Goal: Check status: Check status

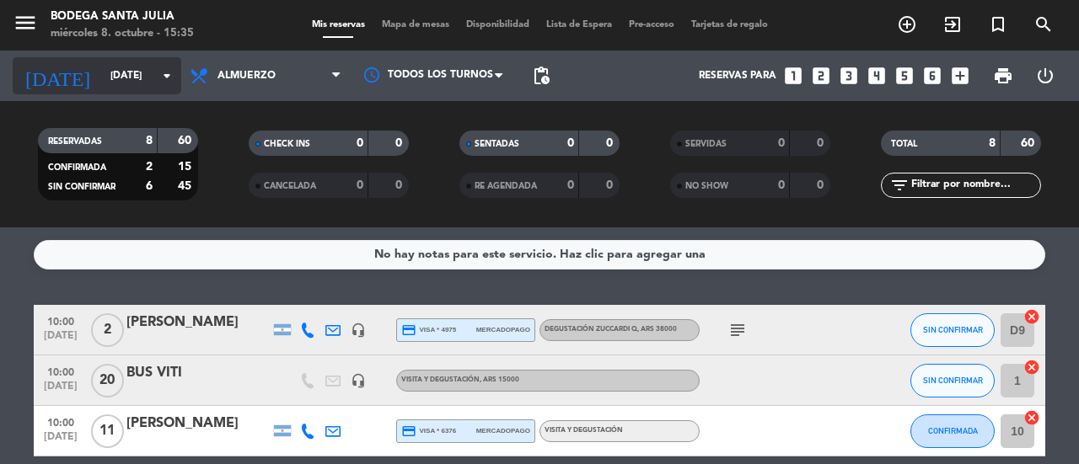
click at [128, 84] on input "[DATE]" at bounding box center [169, 76] width 134 height 29
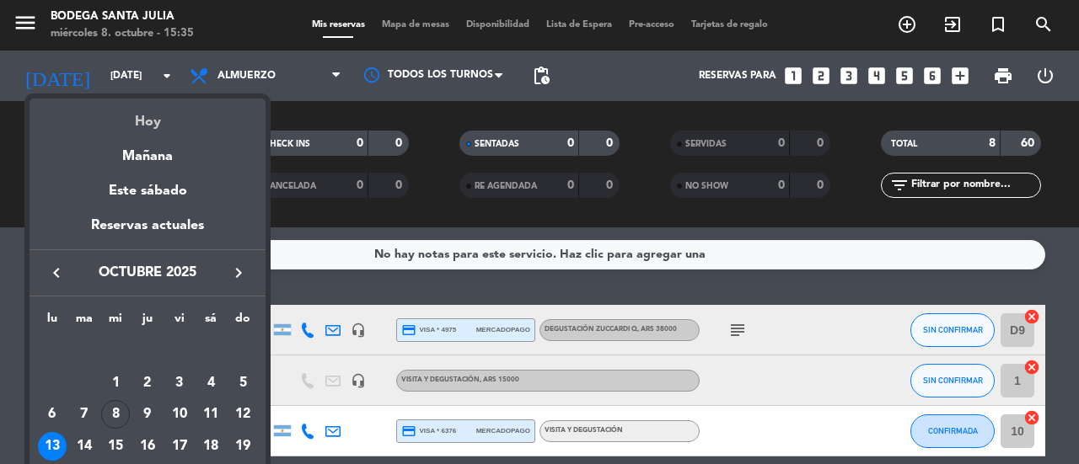
click at [142, 119] on div "Hoy" at bounding box center [148, 116] width 236 height 35
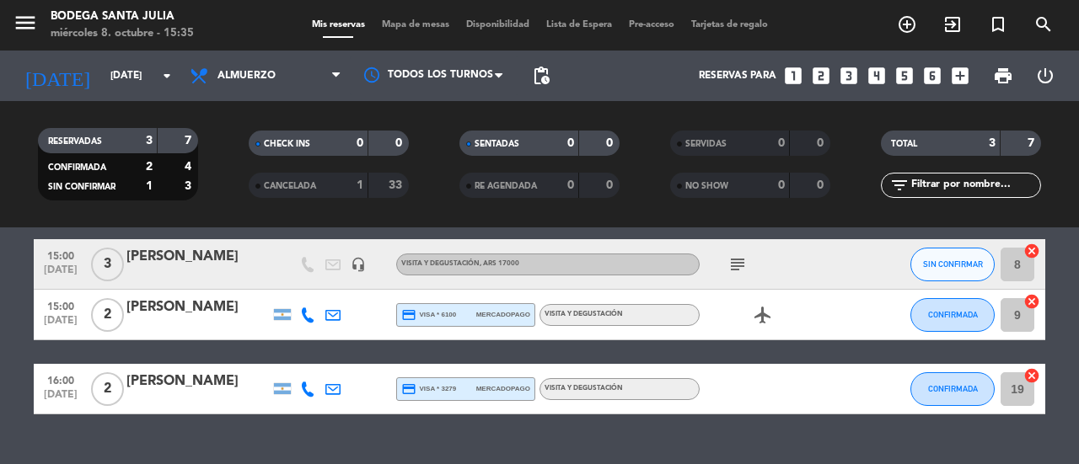
scroll to position [81, 0]
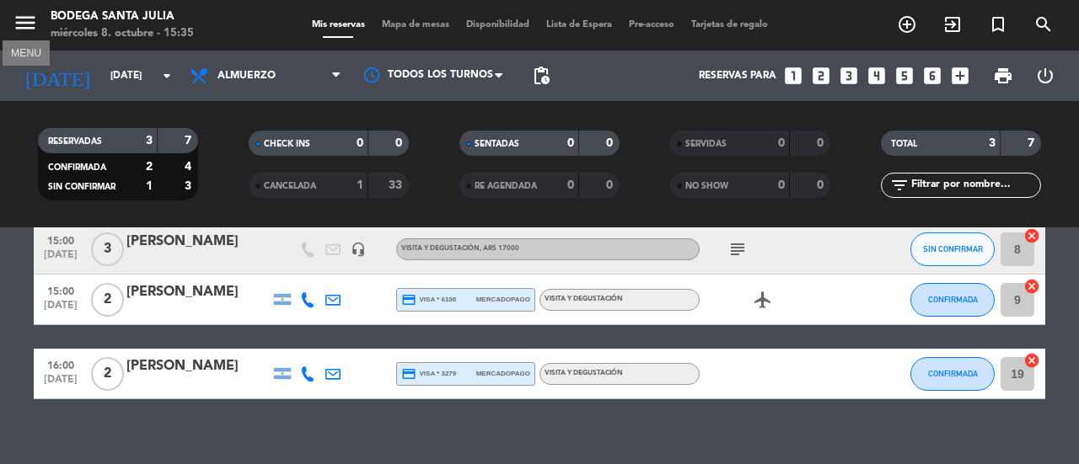
click at [25, 20] on icon "menu" at bounding box center [25, 22] width 25 height 25
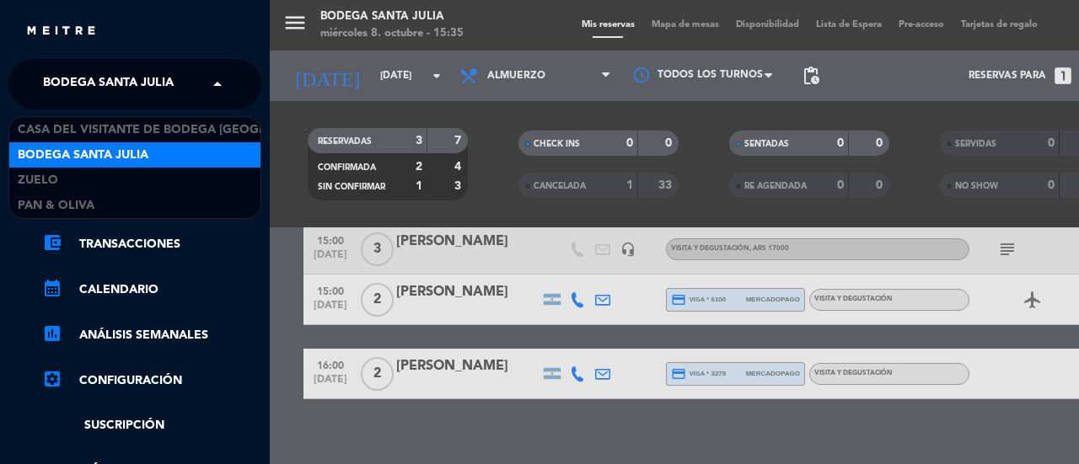
click at [169, 78] on span "Bodega Santa Julia" at bounding box center [108, 84] width 131 height 35
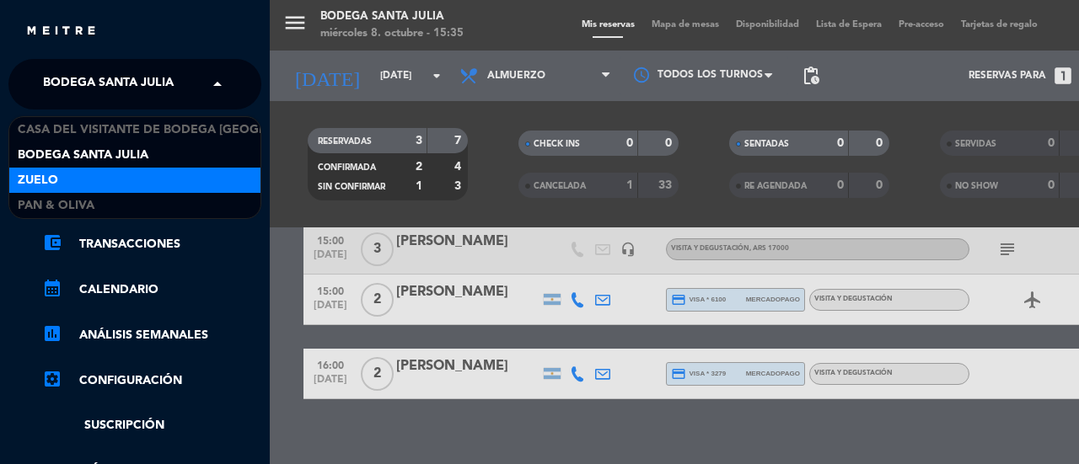
click at [147, 177] on div "Zuelo" at bounding box center [134, 180] width 251 height 25
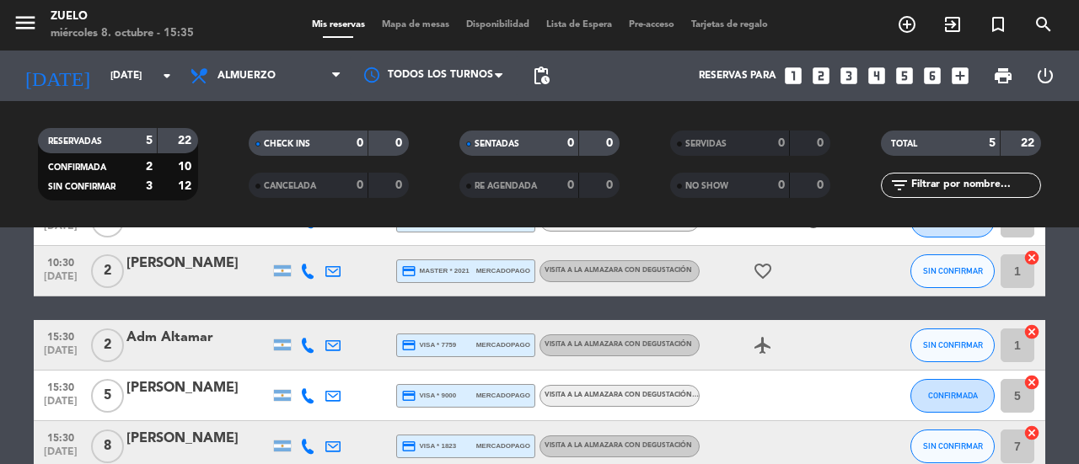
scroll to position [121, 0]
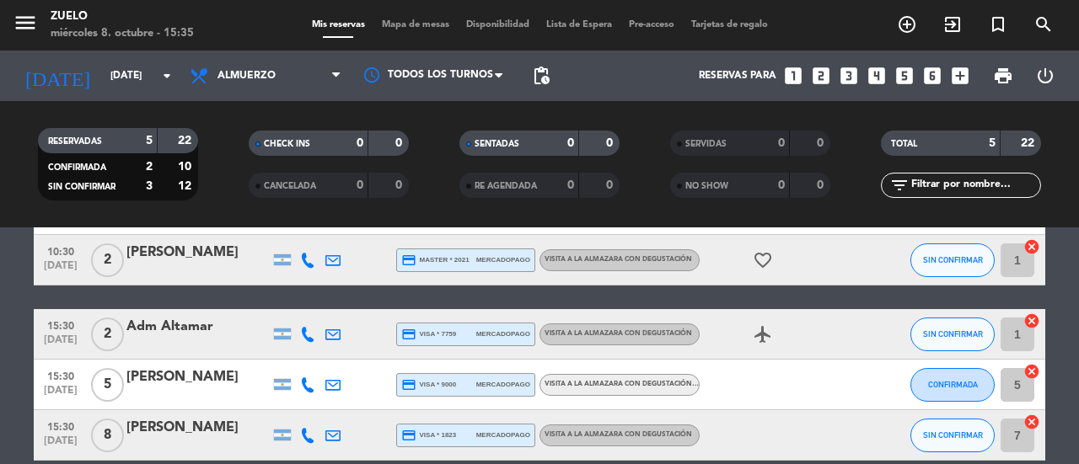
click at [37, 30] on icon "menu" at bounding box center [25, 22] width 25 height 25
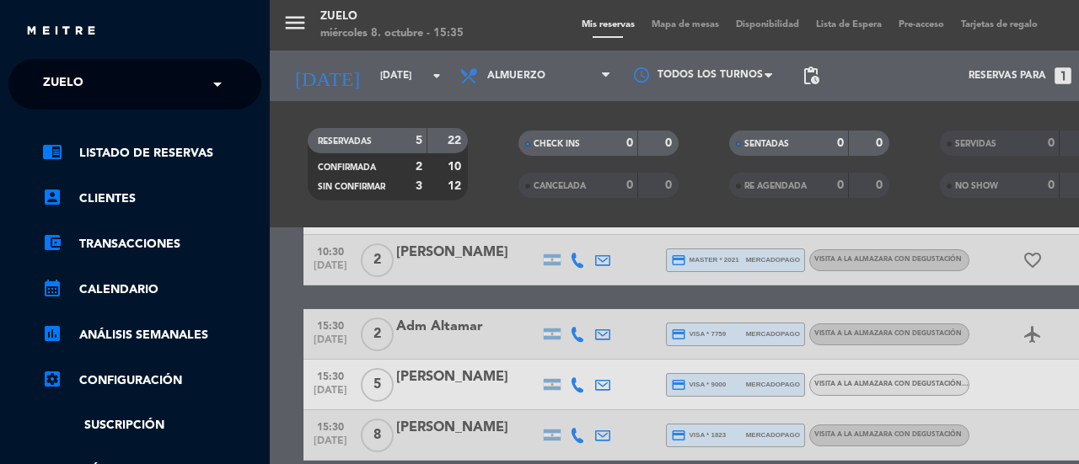
click at [189, 84] on input "text" at bounding box center [137, 85] width 206 height 37
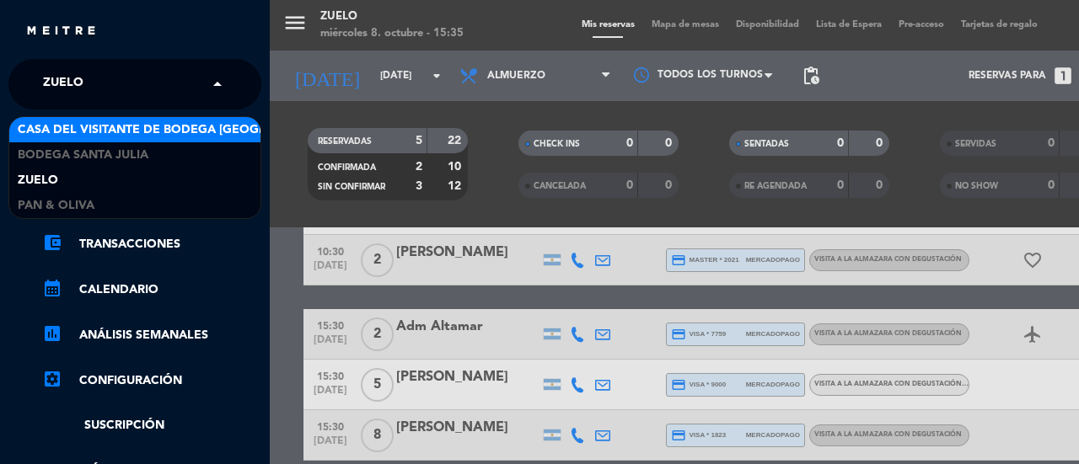
click at [176, 139] on span "Casa del Visitante de Bodega [GEOGRAPHIC_DATA][PERSON_NAME]" at bounding box center [230, 130] width 424 height 19
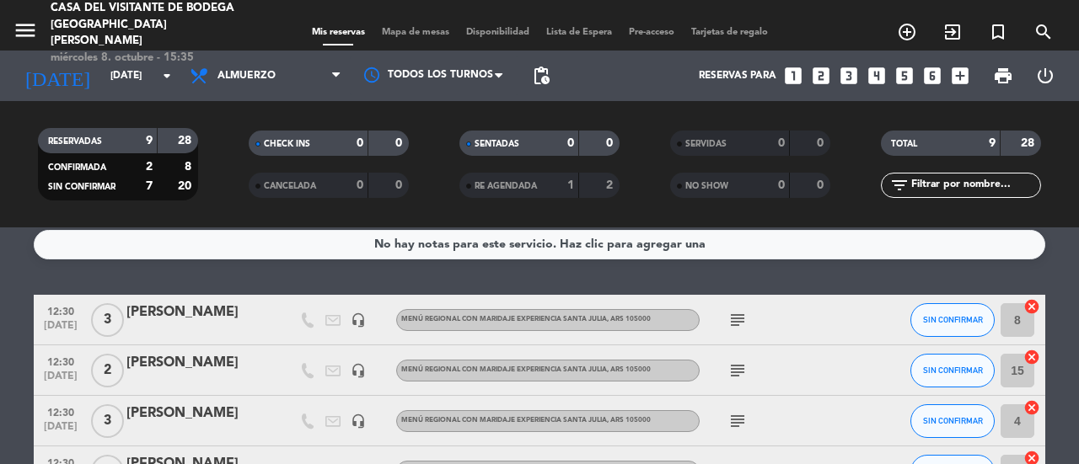
scroll to position [0, 0]
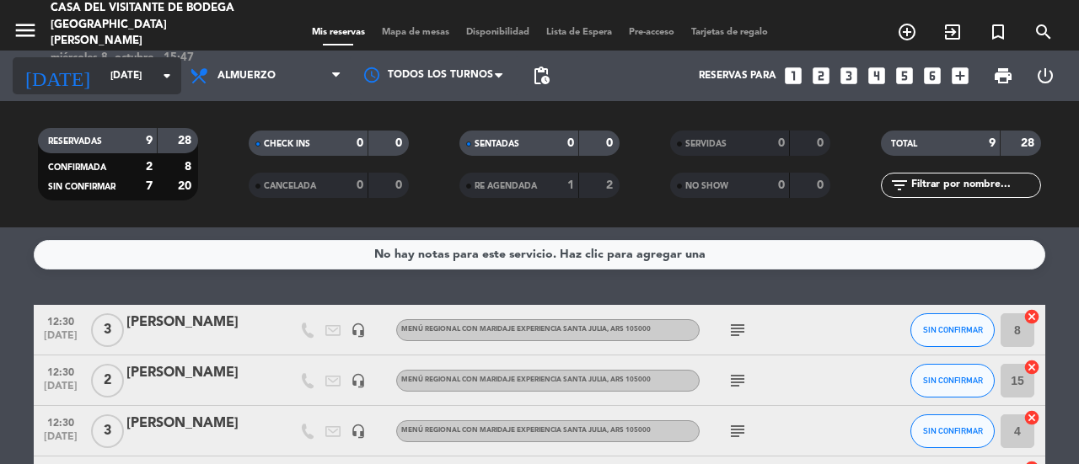
click at [160, 76] on icon "arrow_drop_down" at bounding box center [167, 76] width 20 height 20
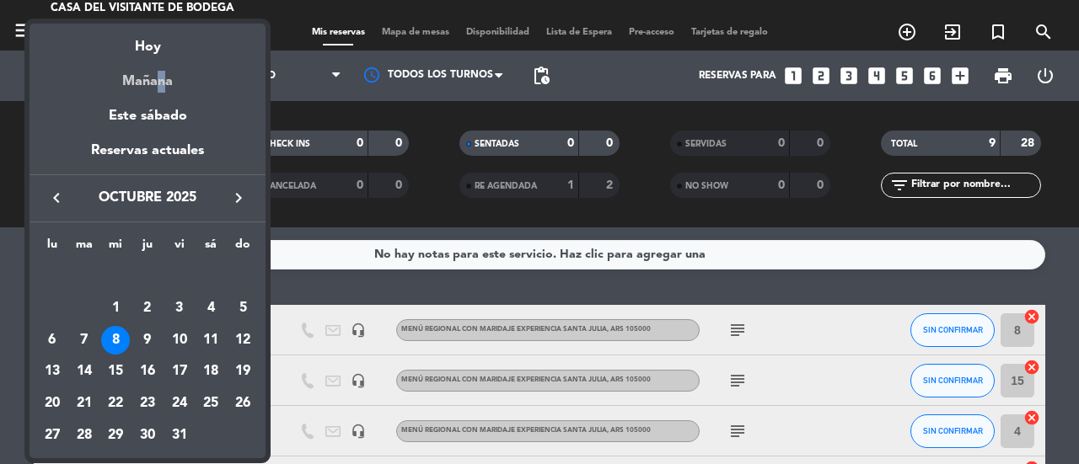
drag, startPoint x: 152, startPoint y: 58, endPoint x: 155, endPoint y: 82, distance: 23.8
click at [155, 82] on div "Mañana" at bounding box center [148, 75] width 236 height 35
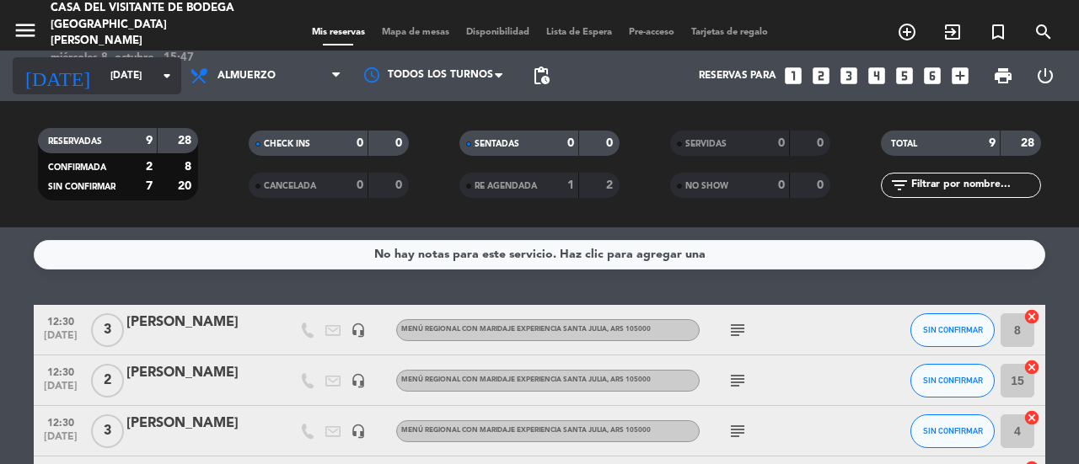
type input "[DEMOGRAPHIC_DATA][DATE]"
click at [155, 82] on input "[DEMOGRAPHIC_DATA][DATE]" at bounding box center [169, 76] width 134 height 29
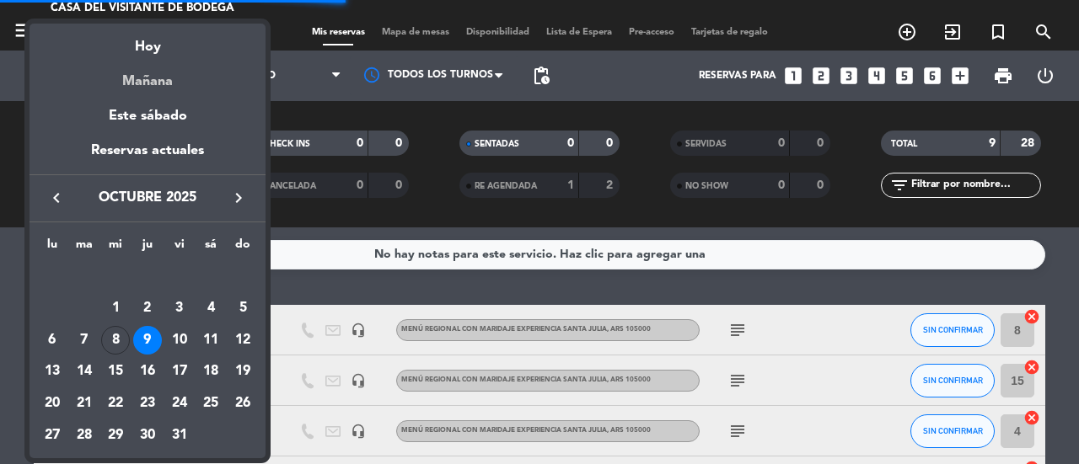
click at [145, 86] on div "Mañana" at bounding box center [148, 75] width 236 height 35
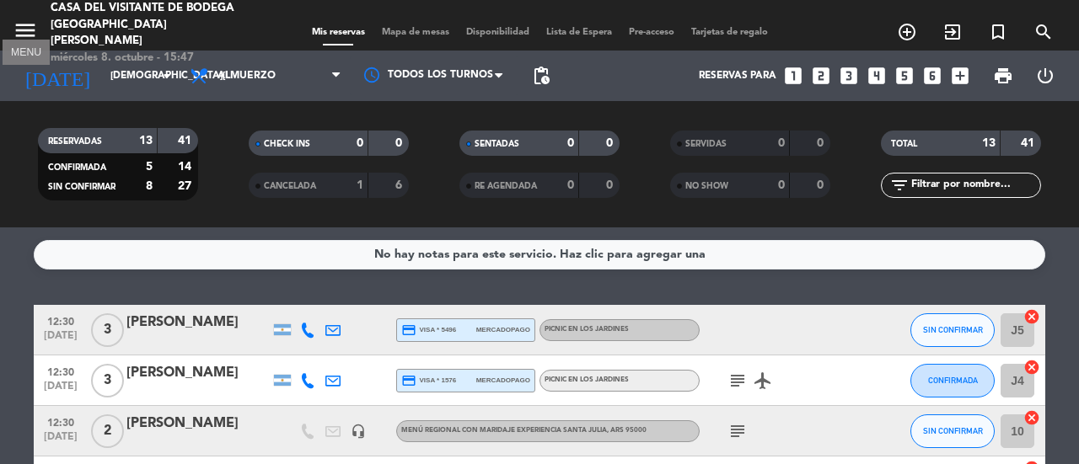
click at [27, 24] on icon "menu" at bounding box center [25, 30] width 25 height 25
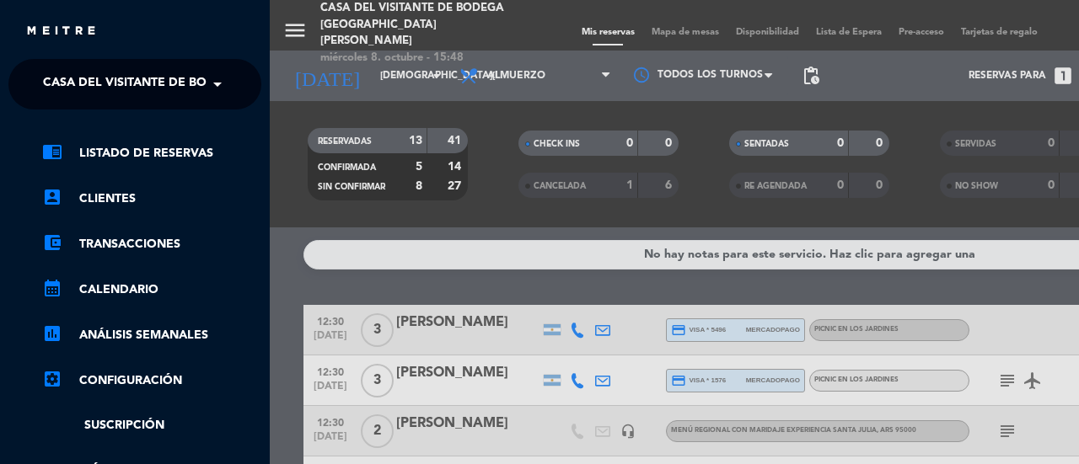
click at [217, 91] on span at bounding box center [221, 84] width 29 height 35
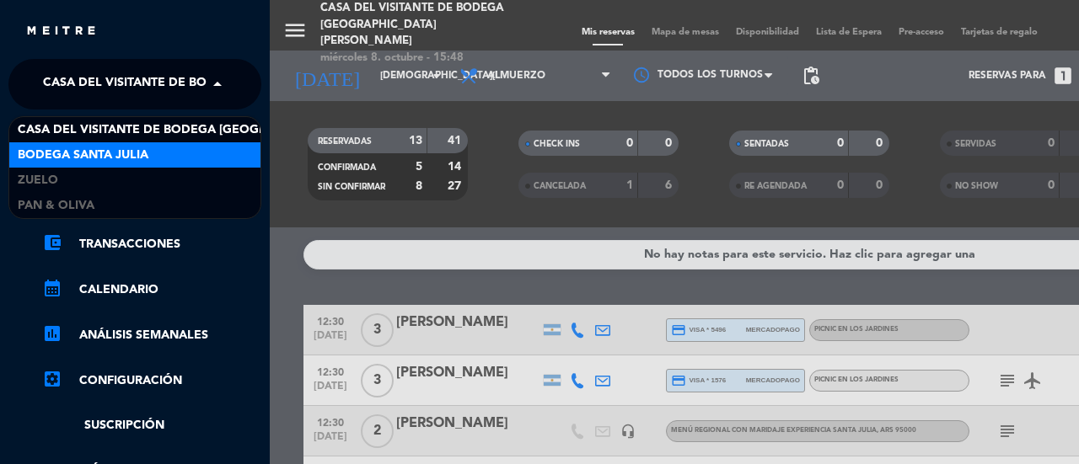
click at [94, 148] on span "Bodega Santa Julia" at bounding box center [83, 155] width 131 height 19
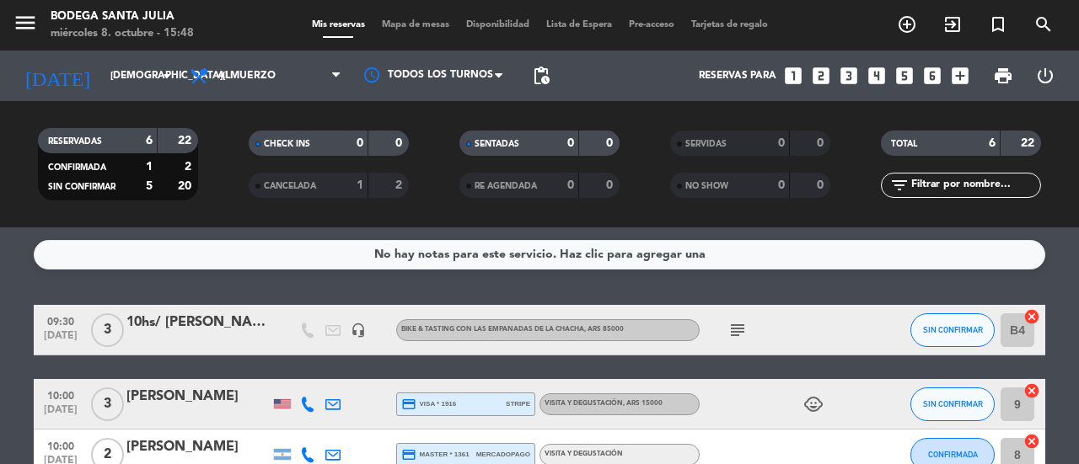
click at [738, 332] on icon "subject" at bounding box center [737, 330] width 20 height 20
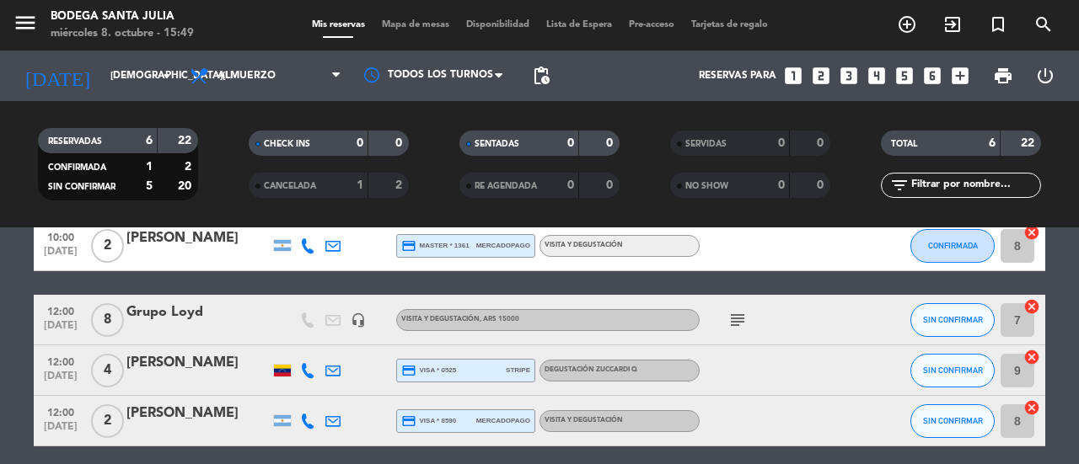
scroll to position [214, 0]
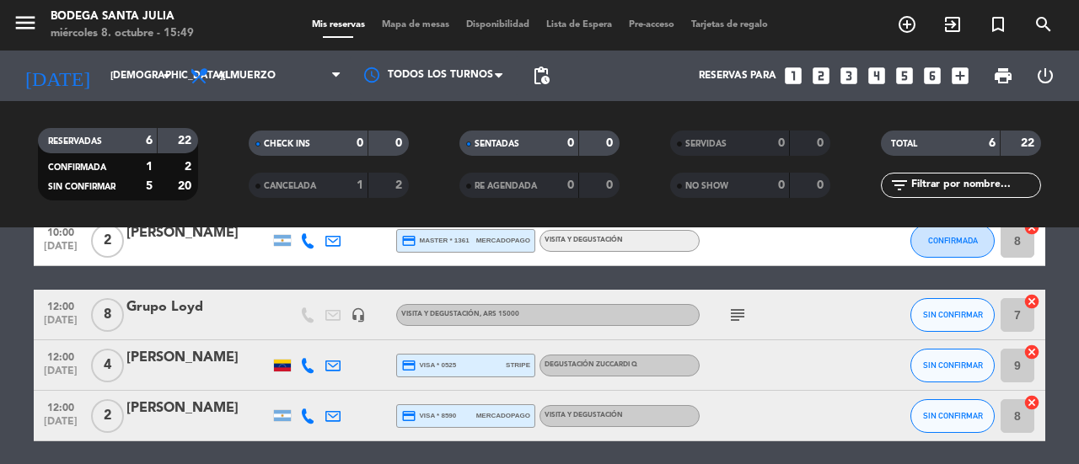
click at [735, 322] on icon "subject" at bounding box center [737, 315] width 20 height 20
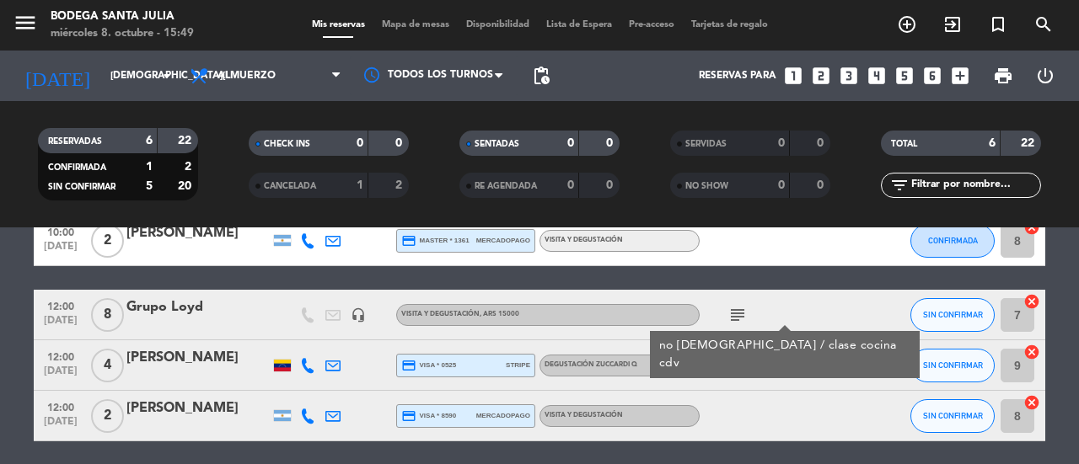
click at [1068, 346] on bookings-row "09:30 [DATE] 3 10hs/ [PERSON_NAME] headset_mic Bike & Tasting con las empanadas…" at bounding box center [539, 266] width 1079 height 351
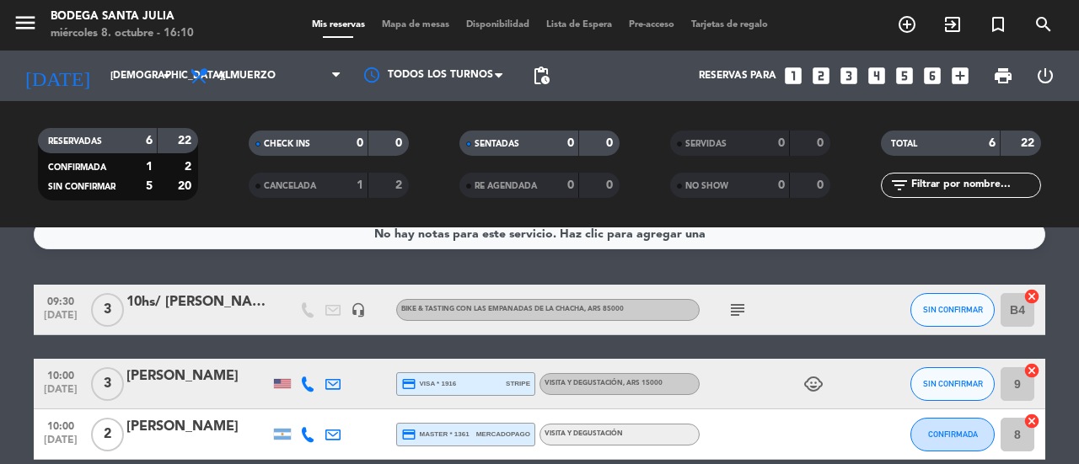
scroll to position [23, 0]
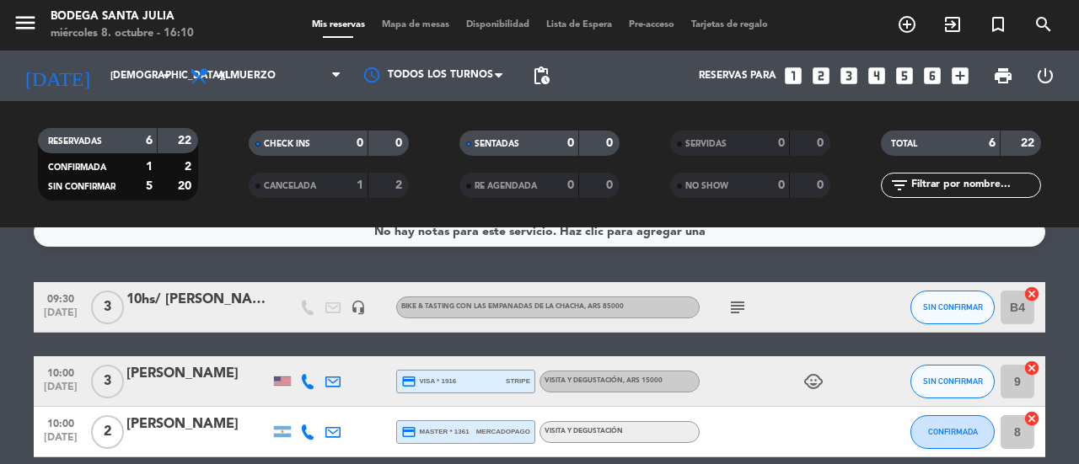
click at [740, 306] on icon "subject" at bounding box center [737, 308] width 20 height 20
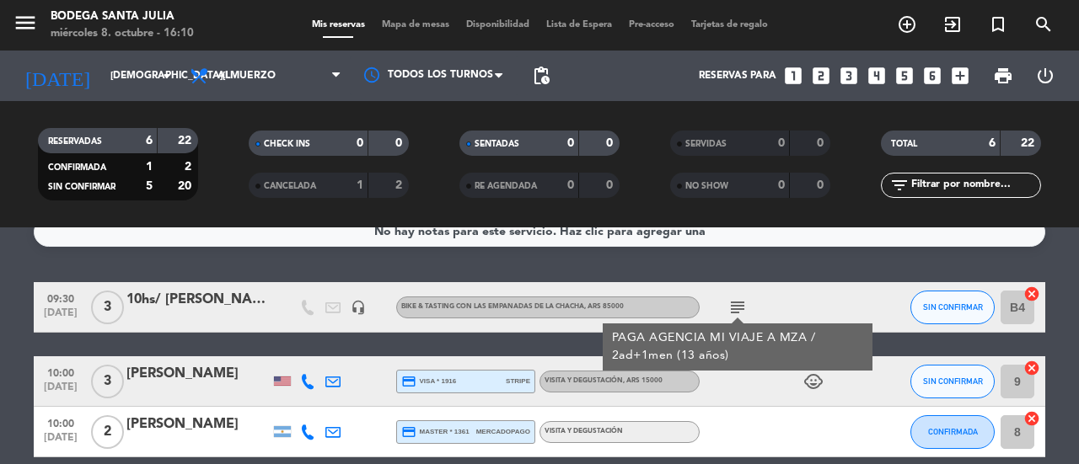
click at [1071, 314] on bookings-row "09:30 [DATE] 3 10hs/ [PERSON_NAME] headset_mic Bike & Tasting con las empanadas…" at bounding box center [539, 457] width 1079 height 351
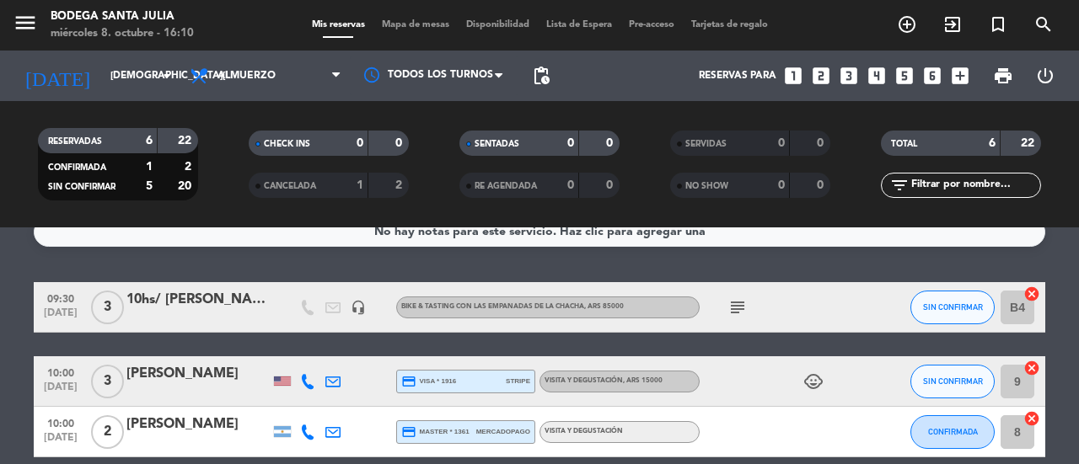
click at [1070, 314] on bookings-row "09:30 [DATE] 3 10hs/ [PERSON_NAME] headset_mic Bike & Tasting con las empanadas…" at bounding box center [539, 457] width 1079 height 351
